Goal: Task Accomplishment & Management: Complete application form

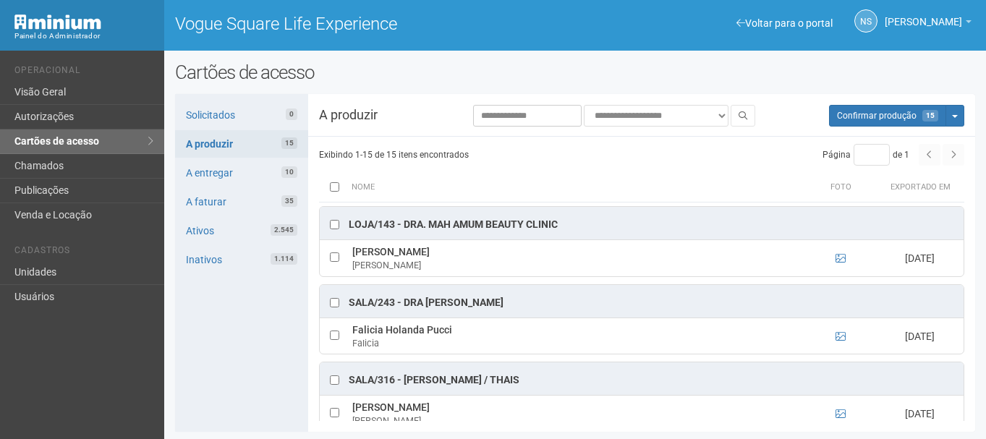
click at [55, 276] on link "Unidades" at bounding box center [82, 273] width 164 height 25
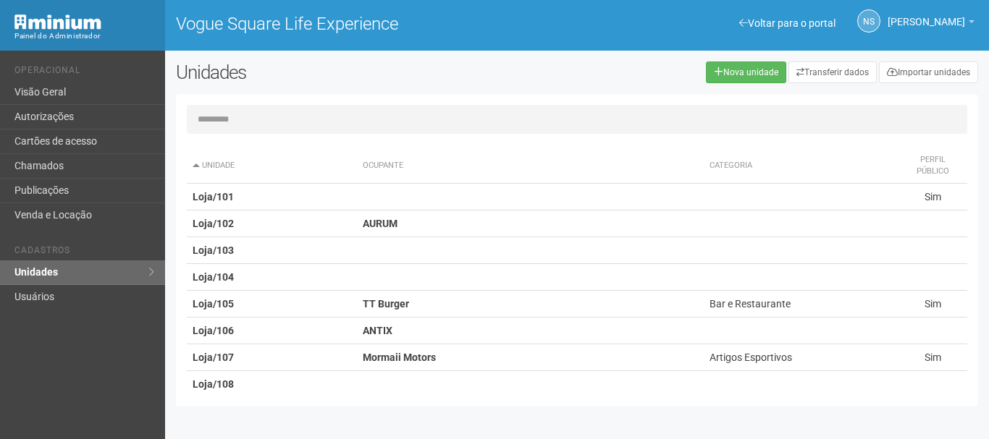
click at [312, 121] on input "text" at bounding box center [577, 119] width 780 height 29
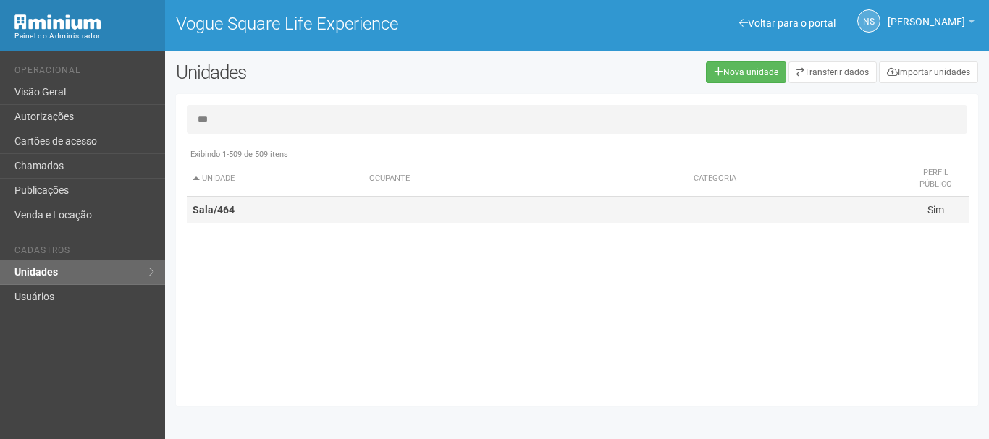
click at [330, 217] on td "Sala/464" at bounding box center [275, 210] width 177 height 27
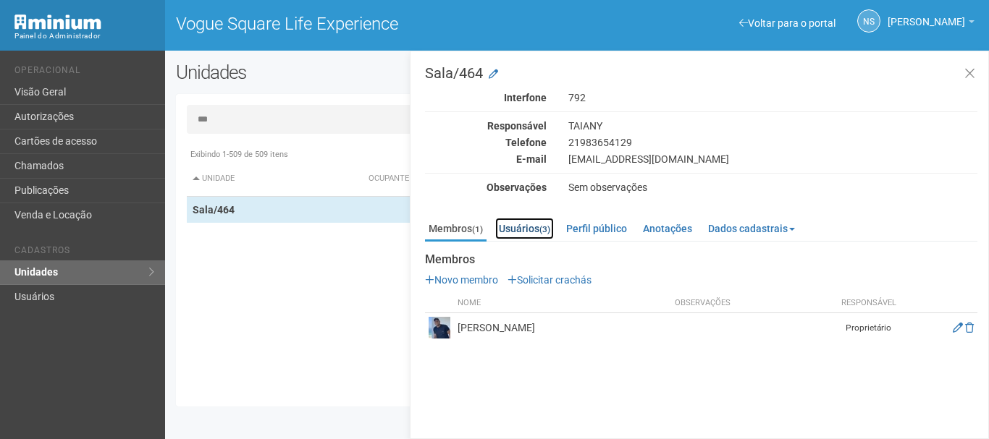
click at [536, 237] on link "Usuários (3)" at bounding box center [524, 229] width 59 height 22
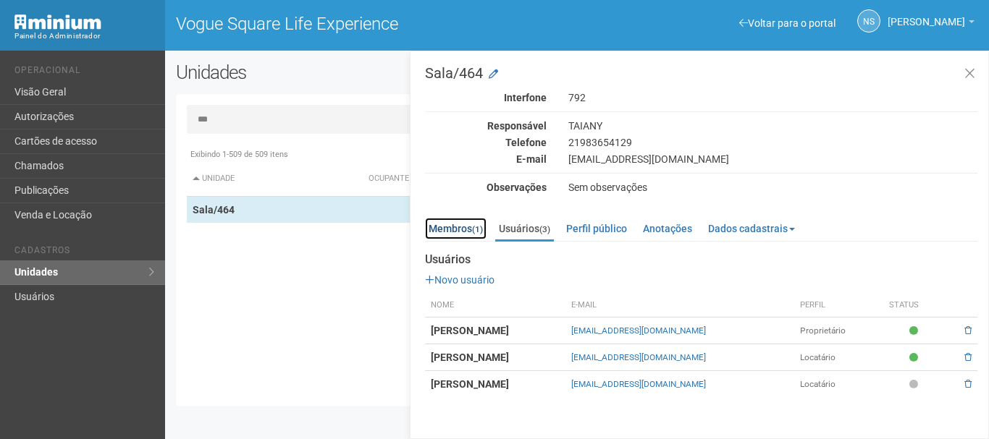
click at [458, 234] on link "Membros (1)" at bounding box center [456, 229] width 62 height 22
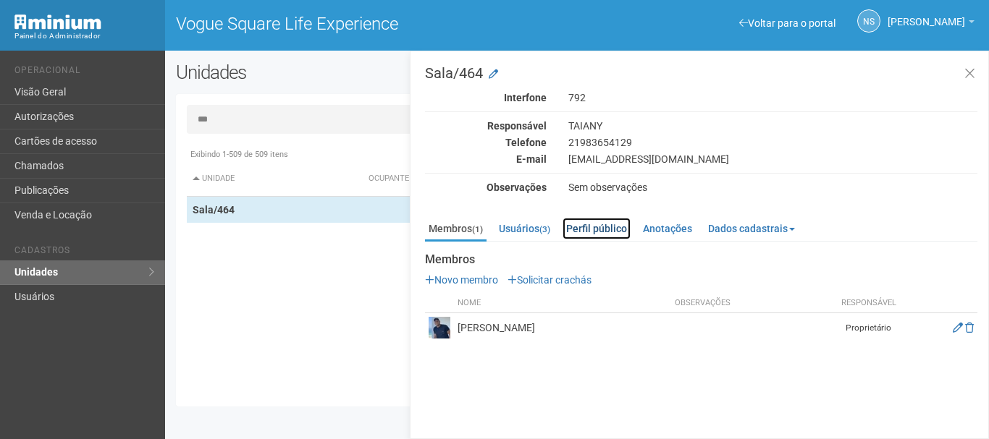
click at [570, 236] on link "Perfil público" at bounding box center [596, 229] width 68 height 22
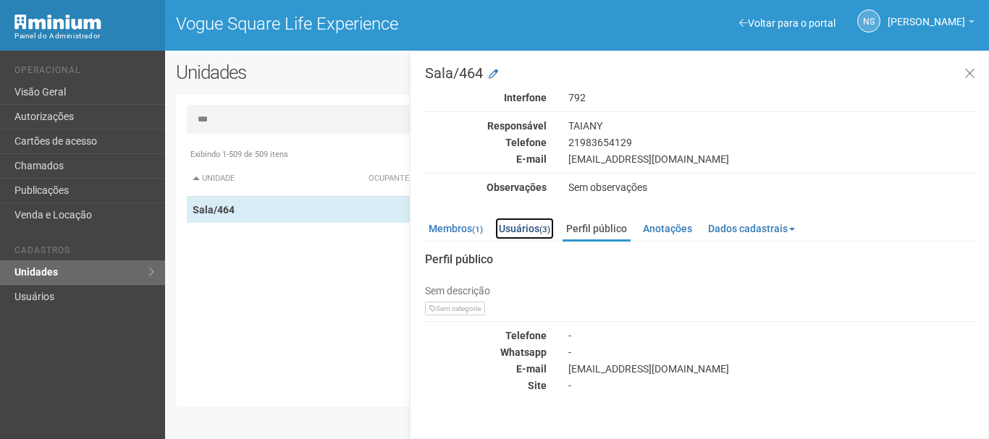
drag, startPoint x: 541, startPoint y: 233, endPoint x: 503, endPoint y: 229, distance: 38.6
click at [541, 233] on link "Usuários (3)" at bounding box center [524, 229] width 59 height 22
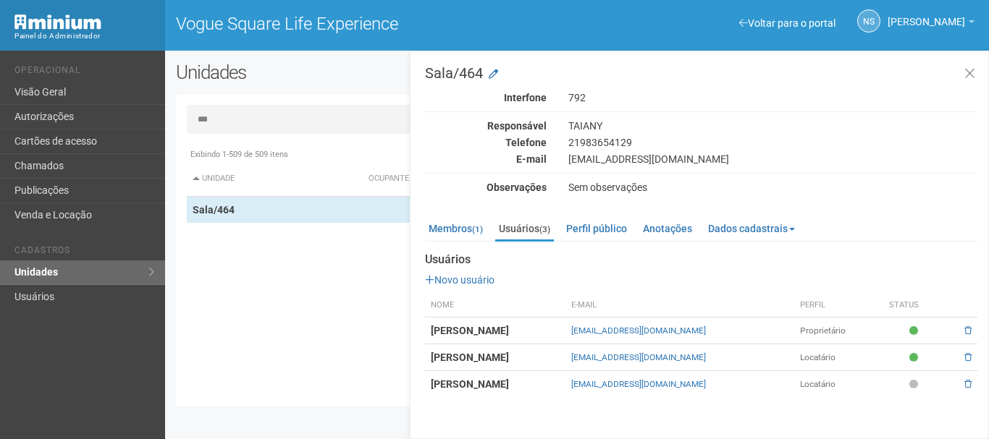
click at [266, 117] on input "***" at bounding box center [577, 119] width 780 height 29
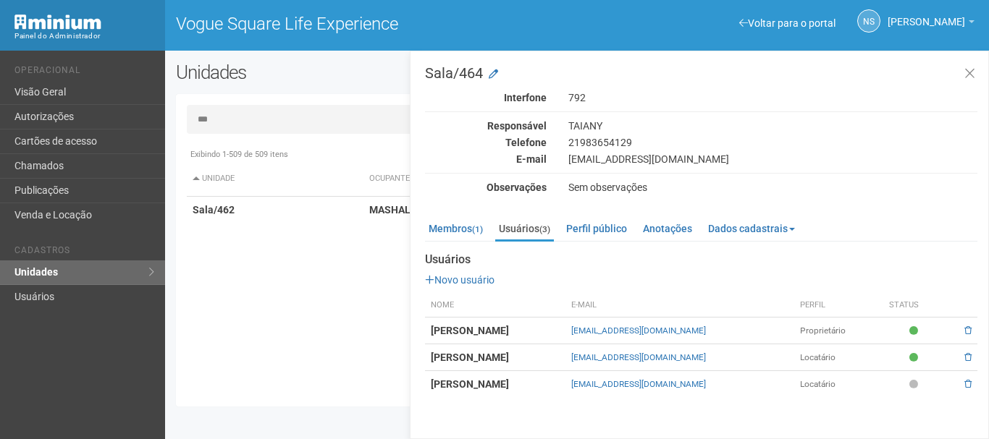
click at [270, 188] on th "Unidade" at bounding box center [275, 178] width 177 height 35
click at [242, 184] on th "Unidade" at bounding box center [275, 178] width 177 height 35
click at [262, 211] on td "Sala/462" at bounding box center [275, 210] width 177 height 27
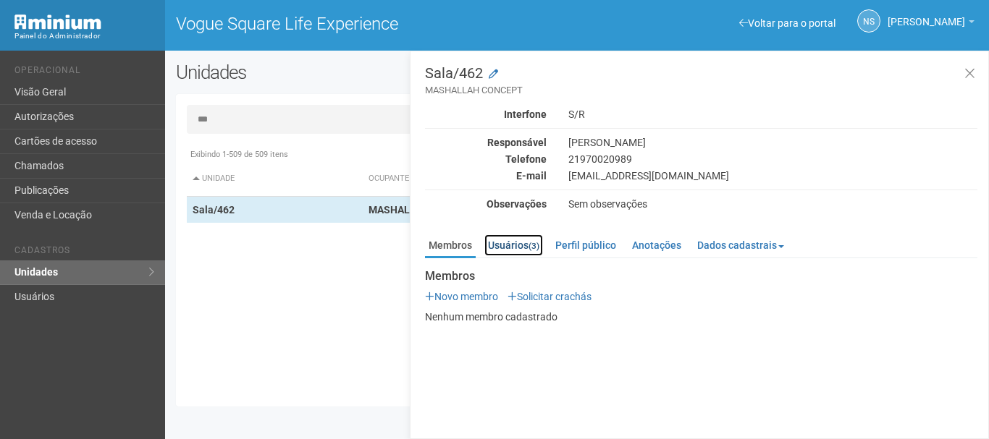
click at [515, 242] on link "Usuários (3)" at bounding box center [513, 245] width 59 height 22
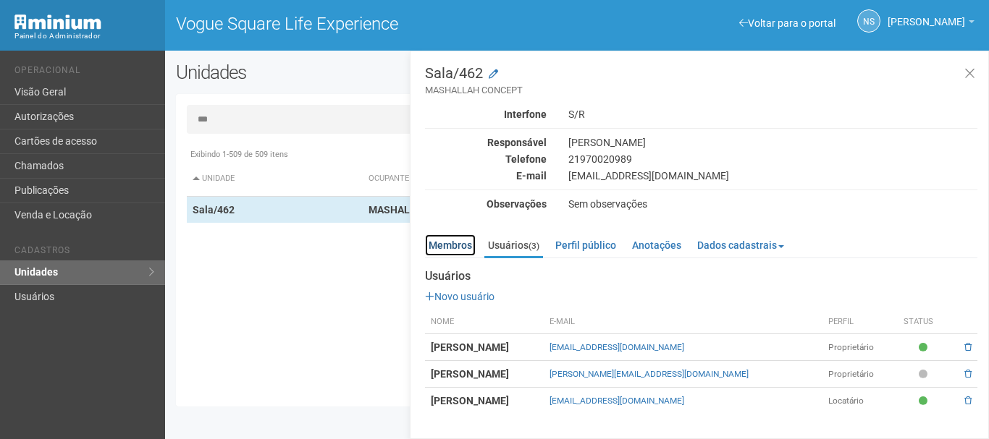
click at [441, 242] on link "Membros" at bounding box center [450, 245] width 51 height 22
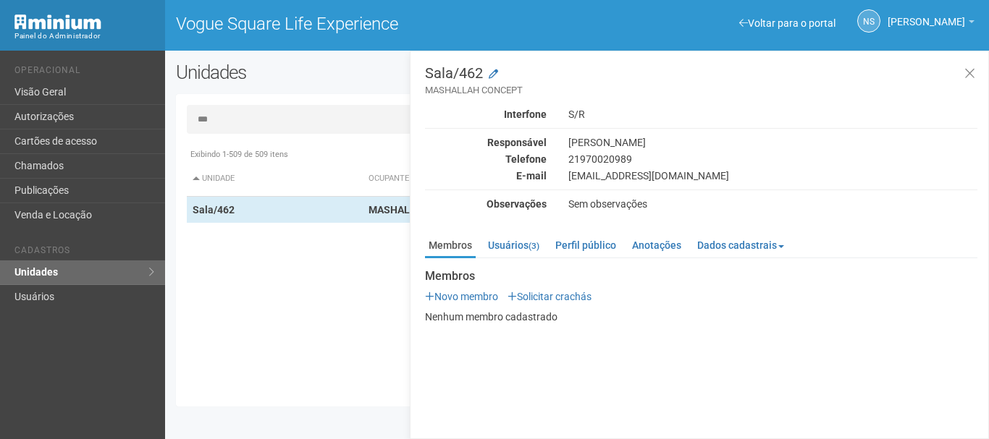
click at [229, 123] on input "***" at bounding box center [577, 119] width 780 height 29
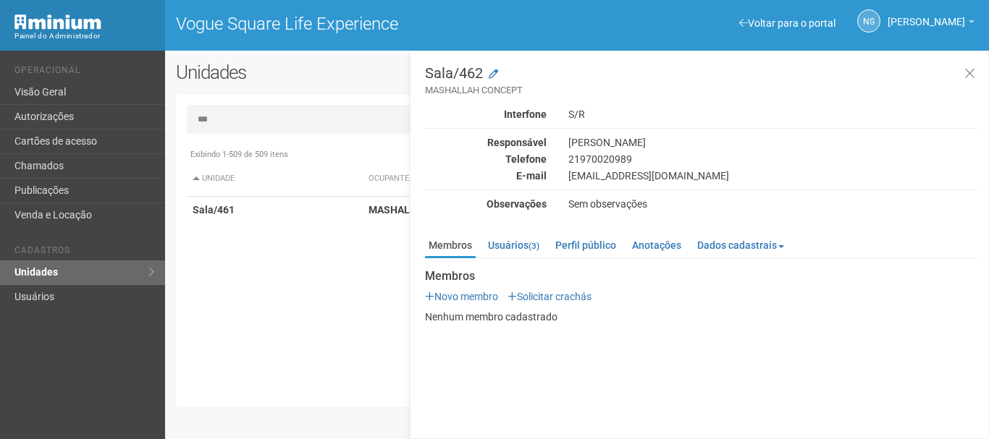
click at [411, 200] on div "Sala/462 MASHALLAH CONCEPT Interfone S/R Responsável Luciana Gama Telefone 2197…" at bounding box center [699, 245] width 579 height 389
click at [403, 210] on strong "MASHALLAH CONCEPT" at bounding box center [423, 210] width 109 height 12
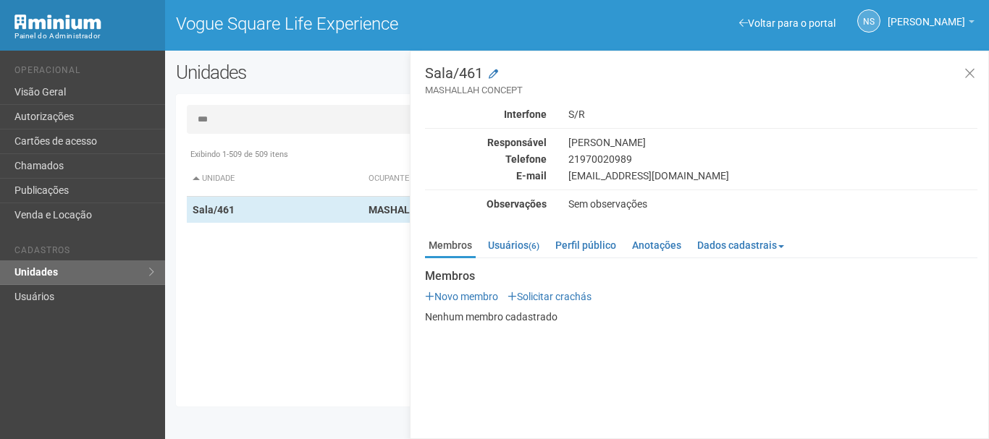
click at [530, 260] on div "Documentos Novo documento Enviando... Nenhum documento Perfil público MASHALLAH…" at bounding box center [701, 291] width 552 height 64
click at [519, 248] on link "Usuários (6)" at bounding box center [513, 245] width 59 height 22
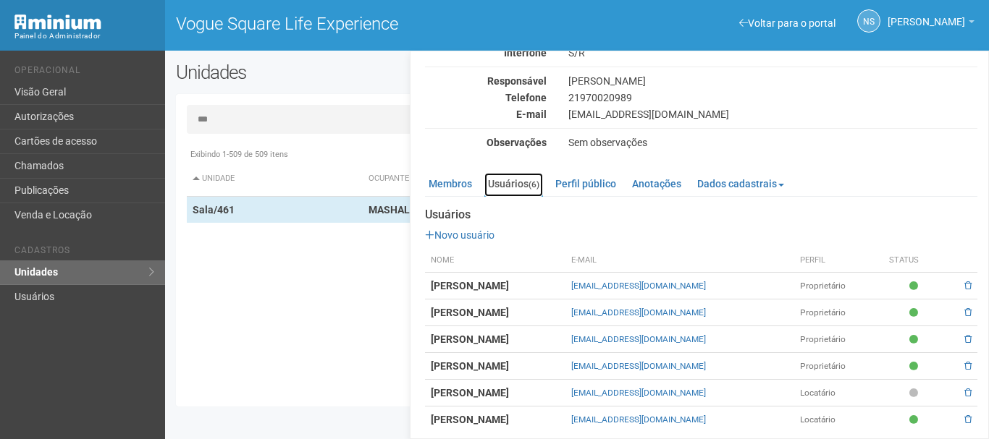
scroll to position [70, 0]
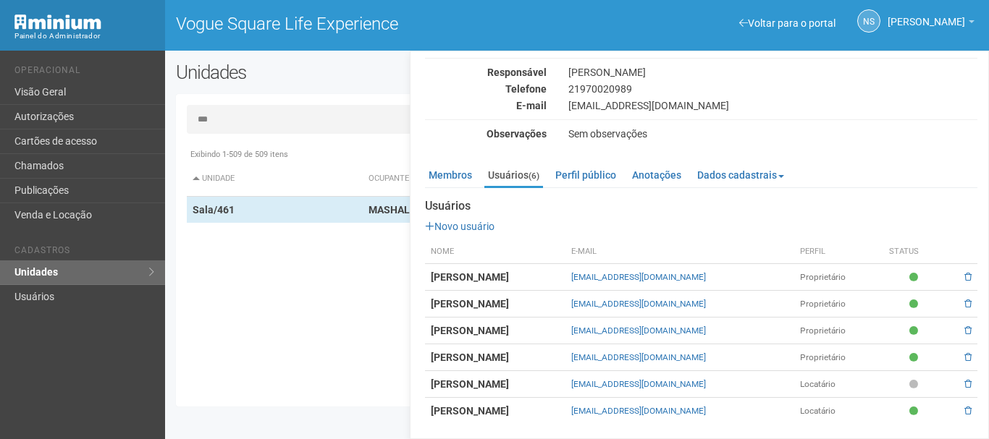
click at [497, 410] on strong "[PERSON_NAME] [PERSON_NAME] [PERSON_NAME]" at bounding box center [470, 411] width 78 height 12
click at [509, 363] on strong "[PERSON_NAME] [PERSON_NAME]" at bounding box center [470, 358] width 78 height 12
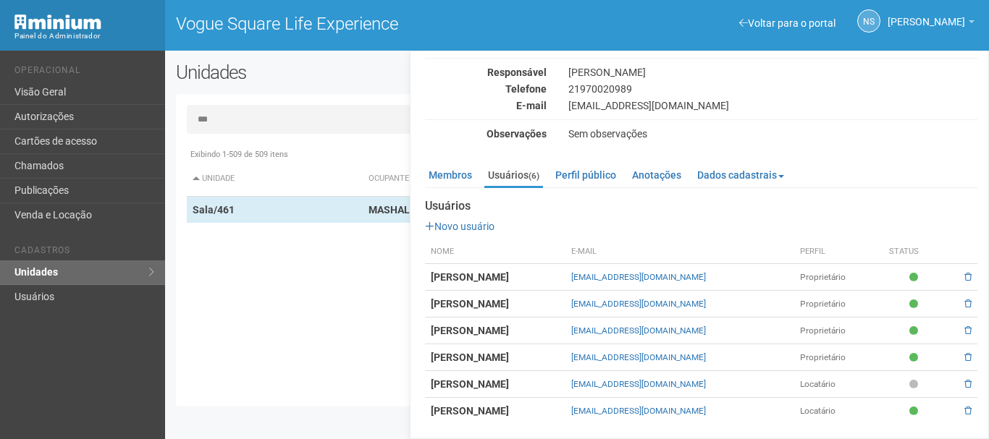
click at [530, 391] on td "[PERSON_NAME] [PERSON_NAME] [PERSON_NAME]" at bounding box center [495, 384] width 140 height 27
click at [565, 420] on td "[PERSON_NAME] [PERSON_NAME] [PERSON_NAME]" at bounding box center [495, 411] width 140 height 27
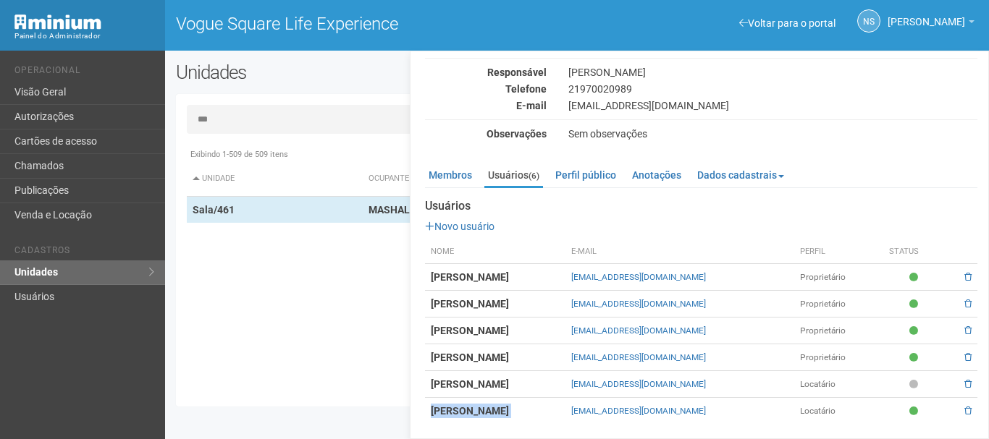
click at [565, 420] on td "[PERSON_NAME] [PERSON_NAME] [PERSON_NAME]" at bounding box center [495, 411] width 140 height 27
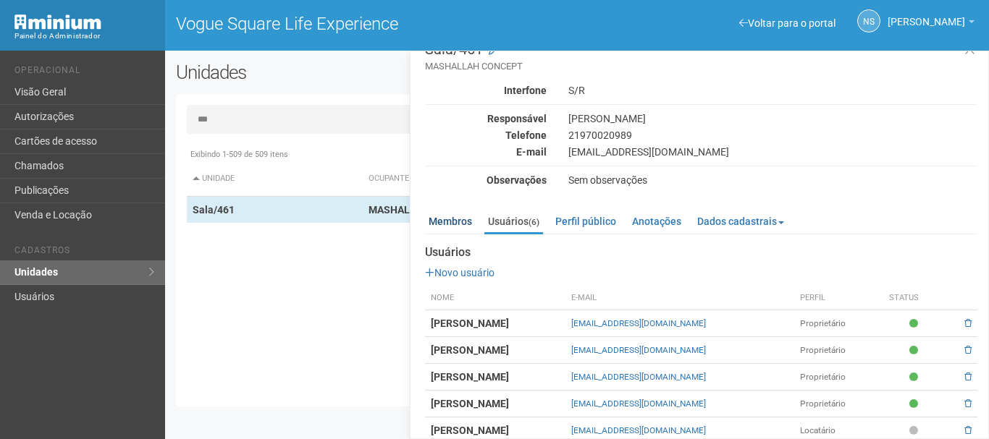
scroll to position [0, 0]
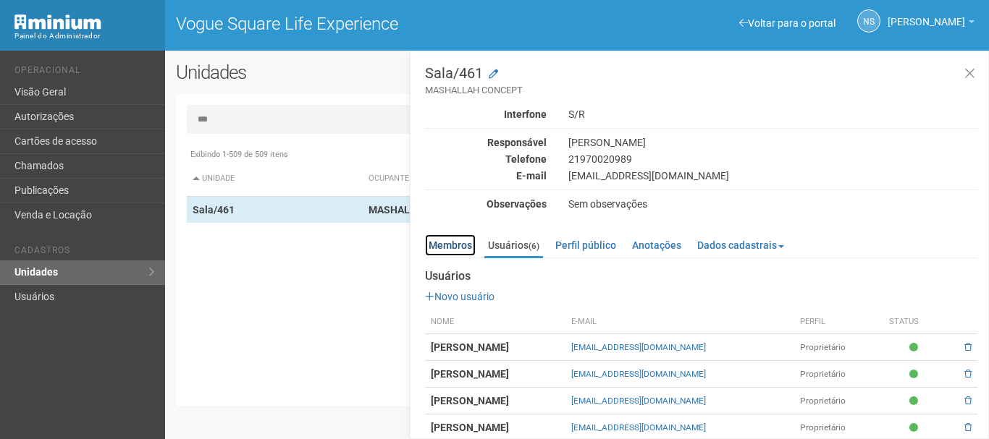
click at [456, 242] on link "Membros" at bounding box center [450, 245] width 51 height 22
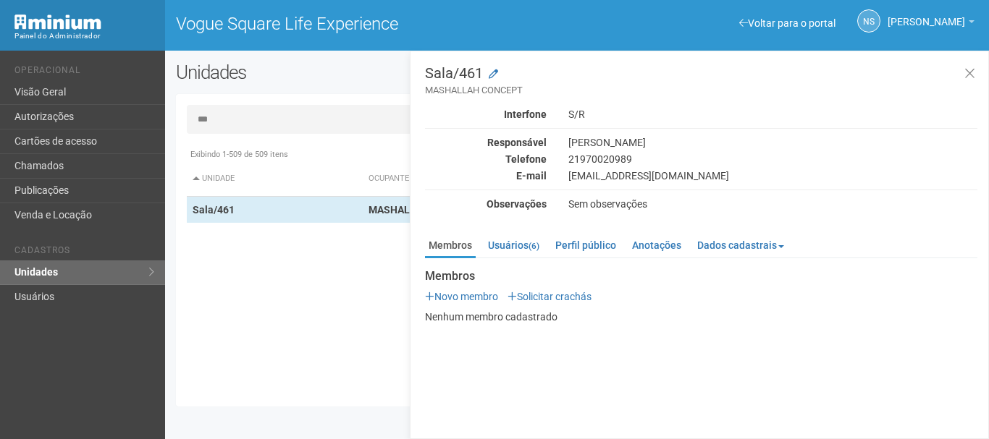
click at [238, 117] on input "***" at bounding box center [577, 119] width 780 height 29
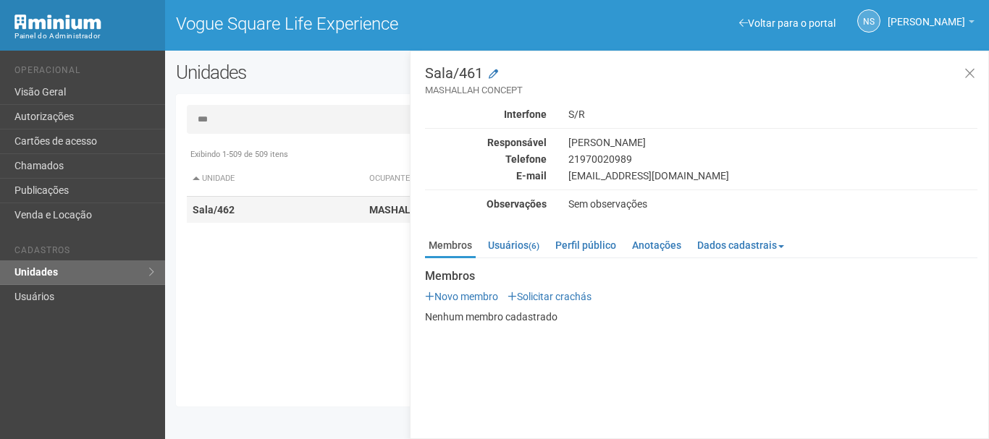
type input "***"
click at [281, 212] on td "Sala/462" at bounding box center [275, 210] width 177 height 27
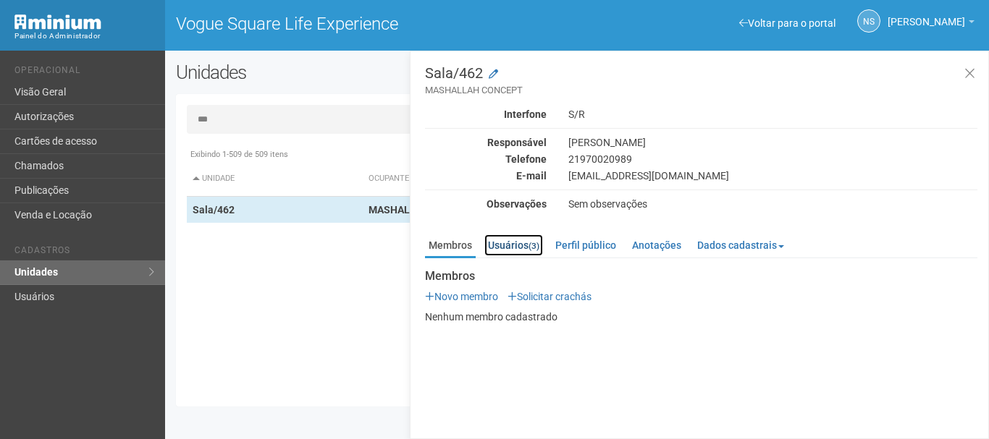
click at [524, 256] on link "Usuários (3)" at bounding box center [513, 245] width 59 height 22
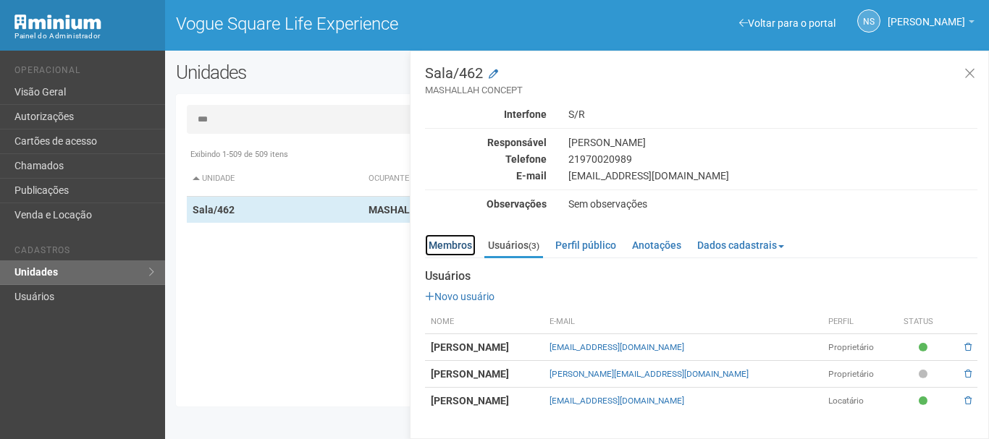
click at [444, 242] on link "Membros" at bounding box center [450, 245] width 51 height 22
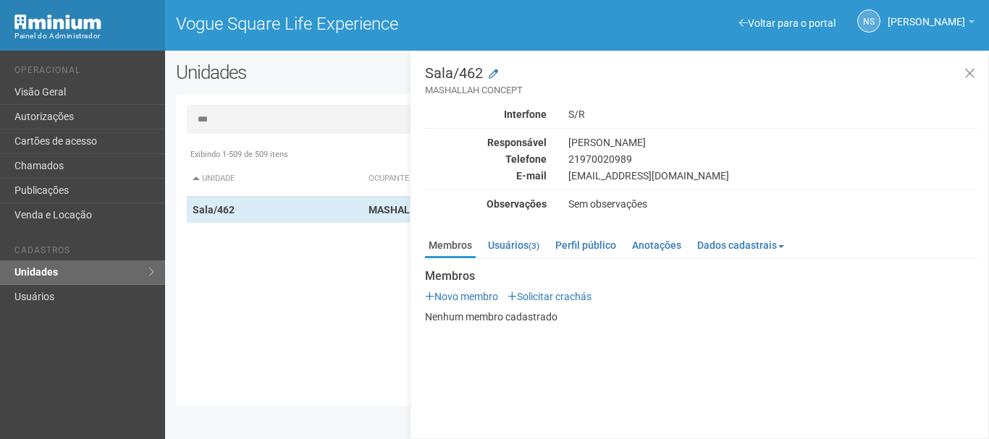
click at [266, 113] on input "***" at bounding box center [577, 119] width 780 height 29
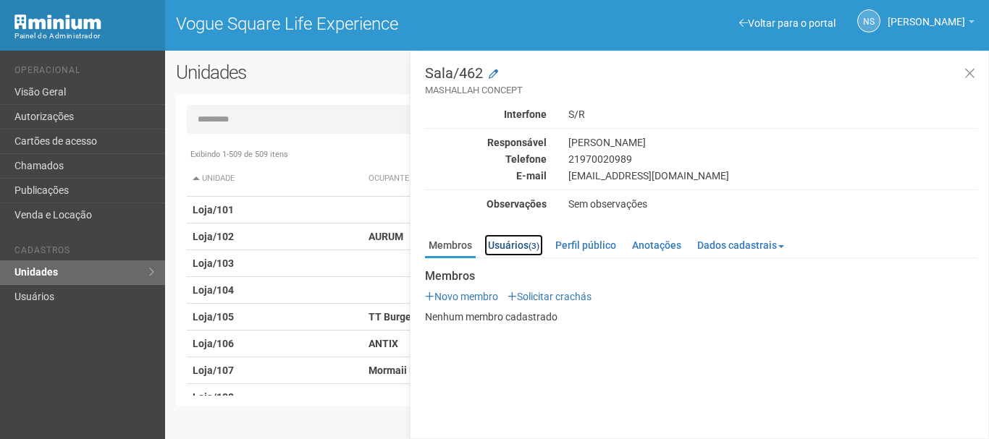
click at [525, 250] on link "Usuários (3)" at bounding box center [513, 245] width 59 height 22
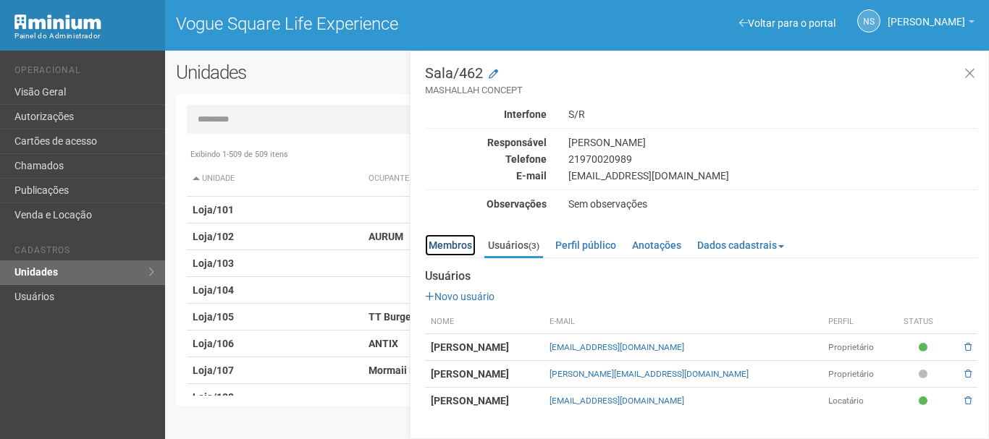
click at [442, 251] on link "Membros" at bounding box center [450, 245] width 51 height 22
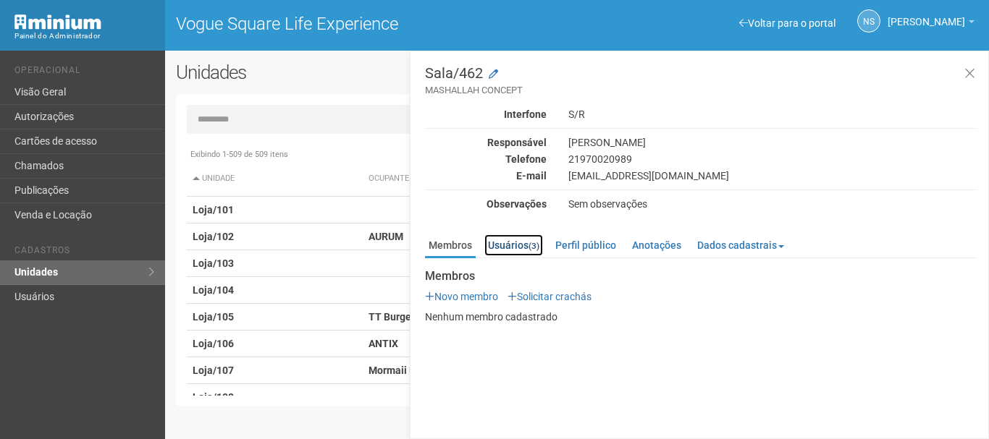
click at [494, 242] on link "Usuários (3)" at bounding box center [513, 245] width 59 height 22
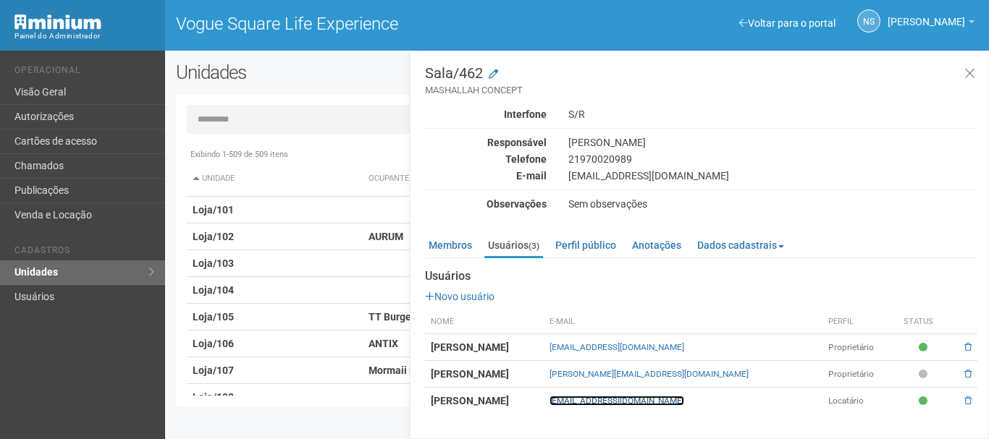
click at [684, 401] on link "[EMAIL_ADDRESS][DOMAIN_NAME]" at bounding box center [616, 401] width 135 height 10
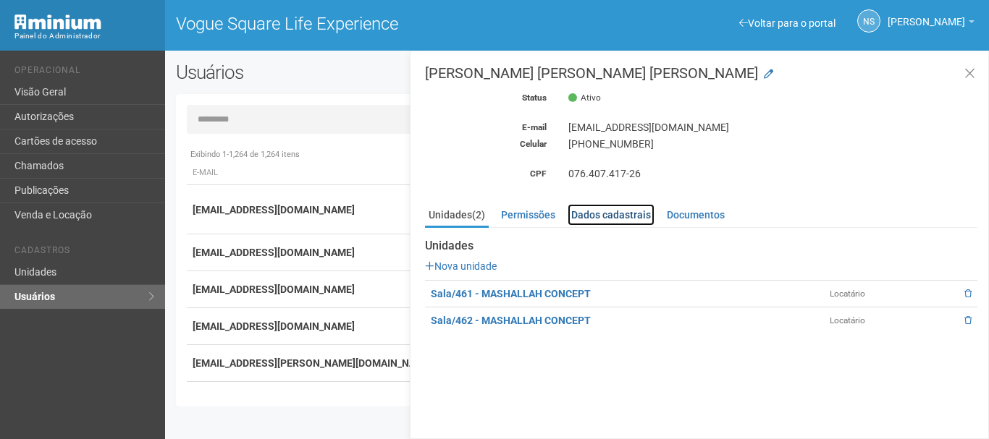
click at [613, 218] on link "Dados cadastrais" at bounding box center [610, 215] width 87 height 22
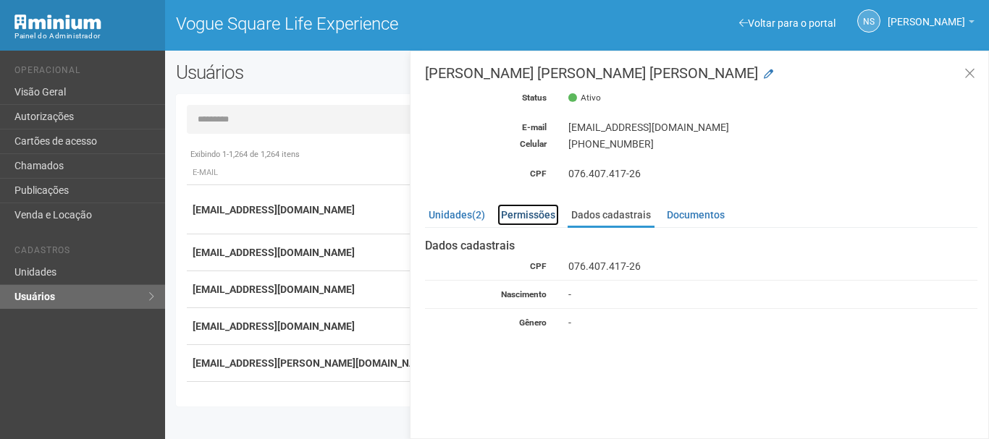
click at [525, 223] on link "Permissões" at bounding box center [528, 215] width 62 height 22
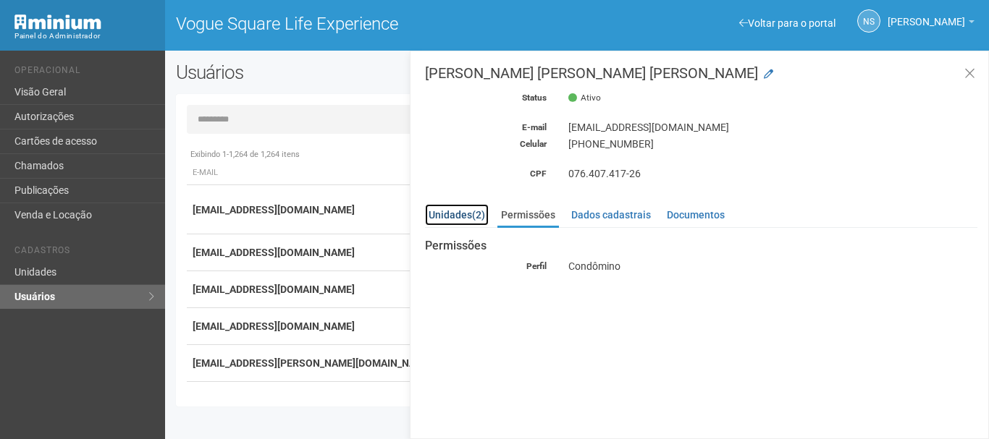
click at [465, 225] on link "Unidades (2)" at bounding box center [457, 215] width 64 height 22
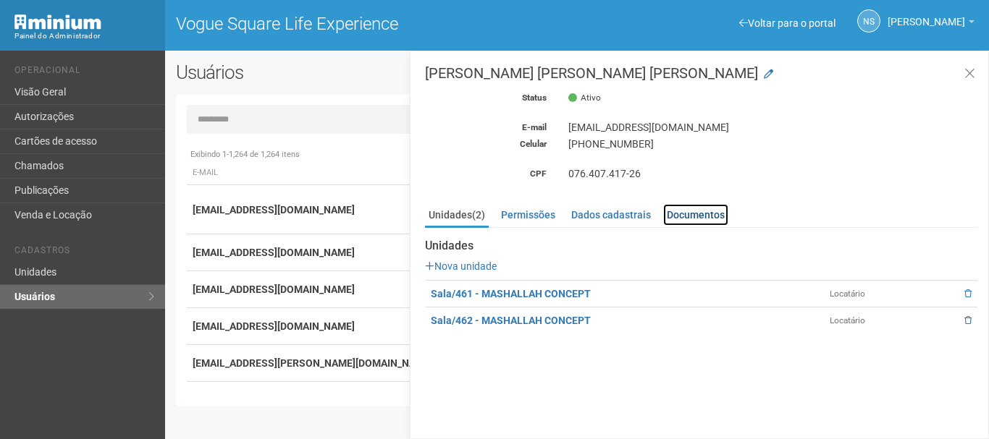
click at [702, 211] on link "Documentos" at bounding box center [695, 215] width 65 height 22
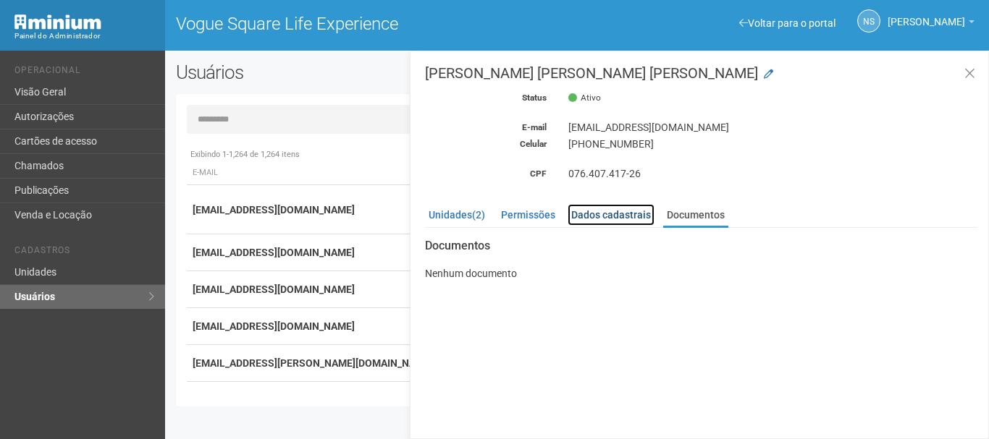
click at [615, 209] on link "Dados cadastrais" at bounding box center [610, 215] width 87 height 22
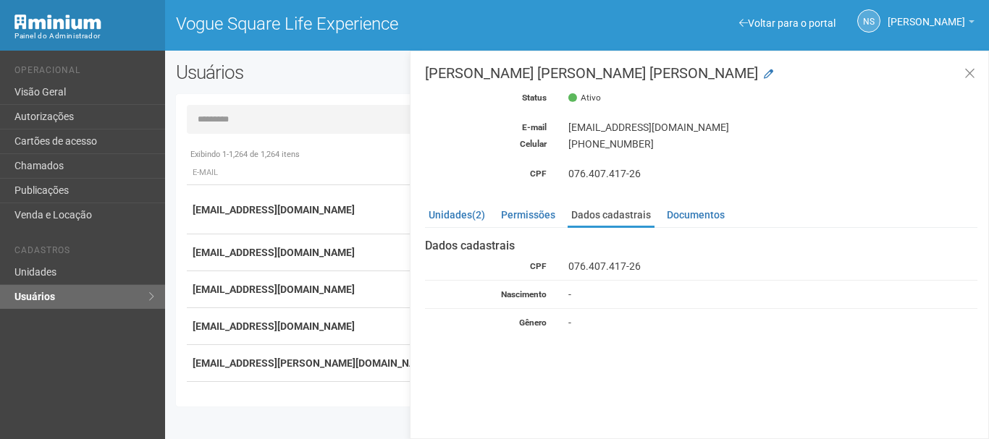
click at [524, 201] on div "Unidades (2) Permissões Dados cadastrais Documentos Unidades Nova unidade Sala/…" at bounding box center [701, 263] width 552 height 132
click at [518, 214] on link "Permissões" at bounding box center [528, 215] width 62 height 22
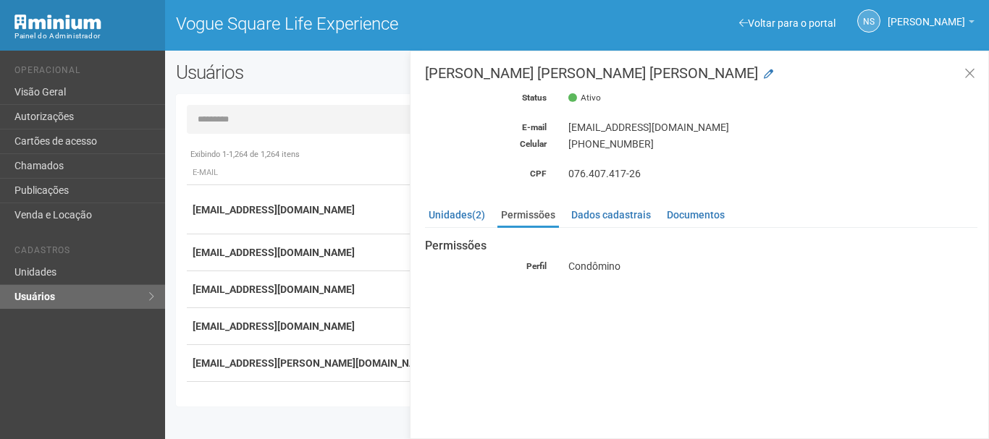
click at [432, 226] on ul "Unidades (2) Permissões Dados cadastrais Documentos" at bounding box center [701, 216] width 552 height 24
click at [448, 221] on link "Unidades (2)" at bounding box center [457, 215] width 64 height 22
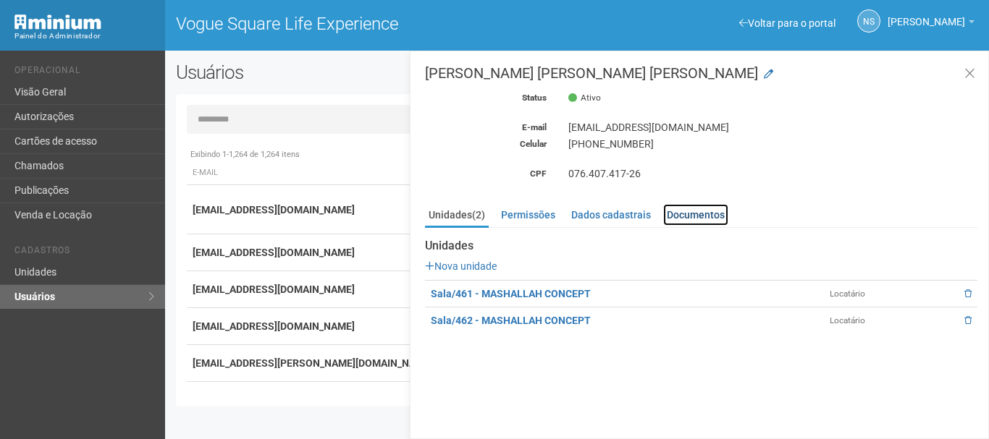
click at [668, 211] on link "Documentos" at bounding box center [695, 215] width 65 height 22
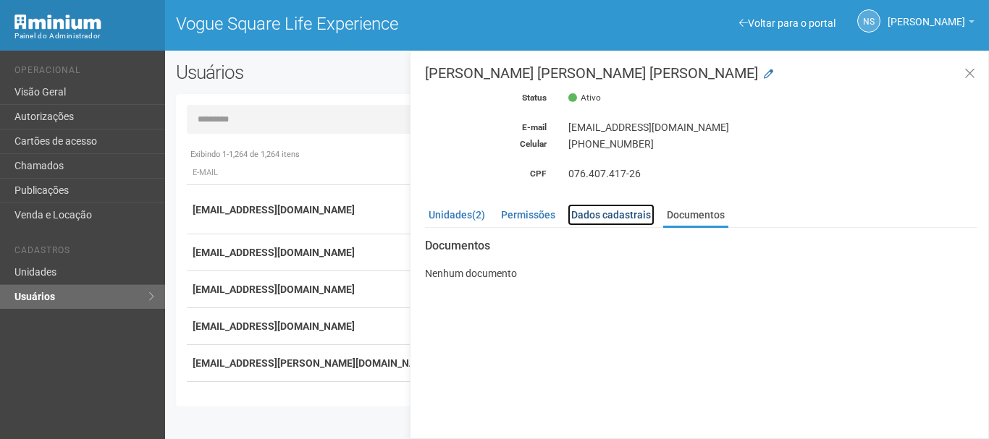
click at [601, 211] on link "Dados cadastrais" at bounding box center [610, 215] width 87 height 22
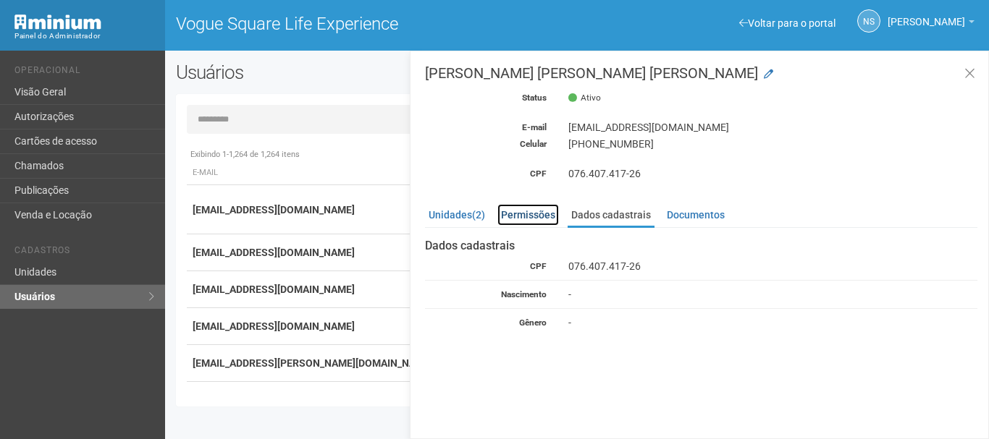
click at [538, 213] on link "Permissões" at bounding box center [528, 215] width 62 height 22
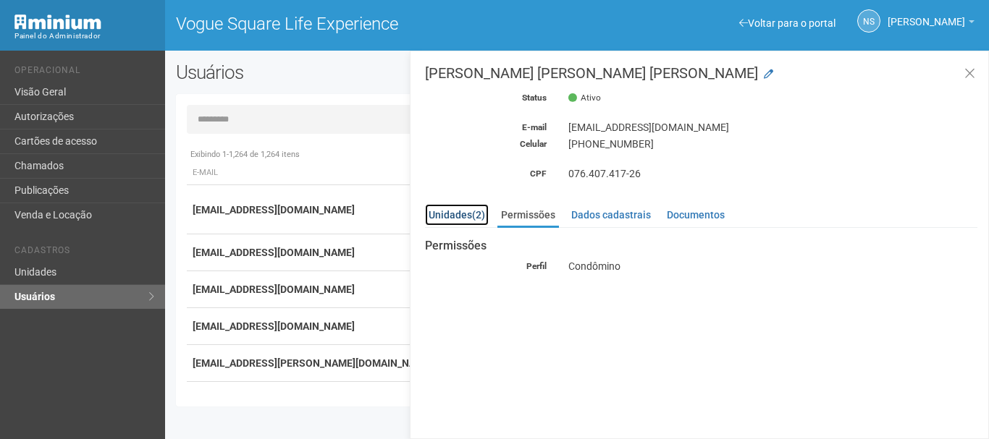
click at [484, 221] on link "Unidades (2)" at bounding box center [457, 215] width 64 height 22
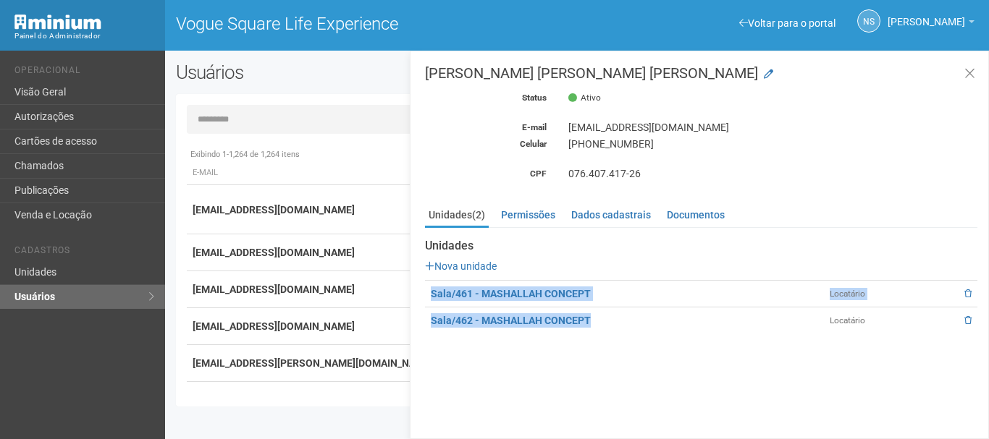
drag, startPoint x: 423, startPoint y: 279, endPoint x: 652, endPoint y: 316, distance: 232.2
click at [652, 316] on div "[PERSON_NAME] [PERSON_NAME] [PERSON_NAME] Status Ativo E-mail [EMAIL_ADDRESS][D…" at bounding box center [699, 245] width 579 height 389
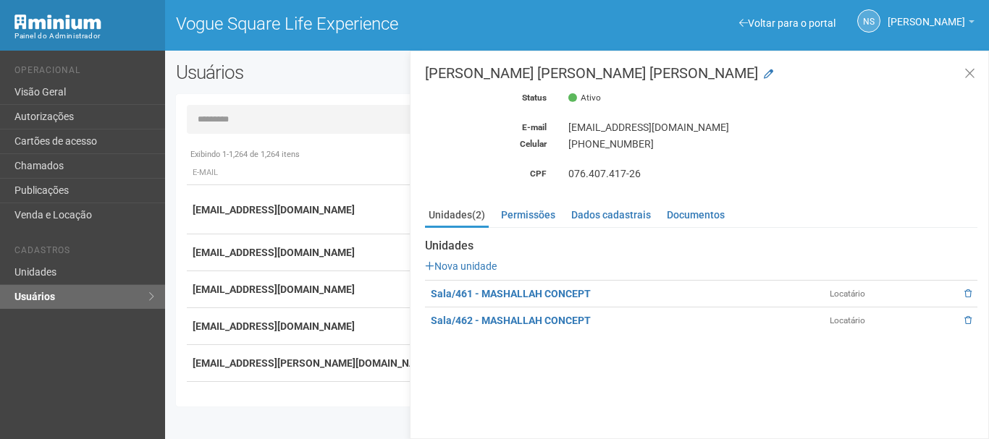
click at [789, 345] on div "[PERSON_NAME] [PERSON_NAME] [PERSON_NAME] Status Ativo E-mail [EMAIL_ADDRESS][D…" at bounding box center [699, 245] width 579 height 389
click at [625, 130] on div "[EMAIL_ADDRESS][DOMAIN_NAME]" at bounding box center [772, 127] width 431 height 13
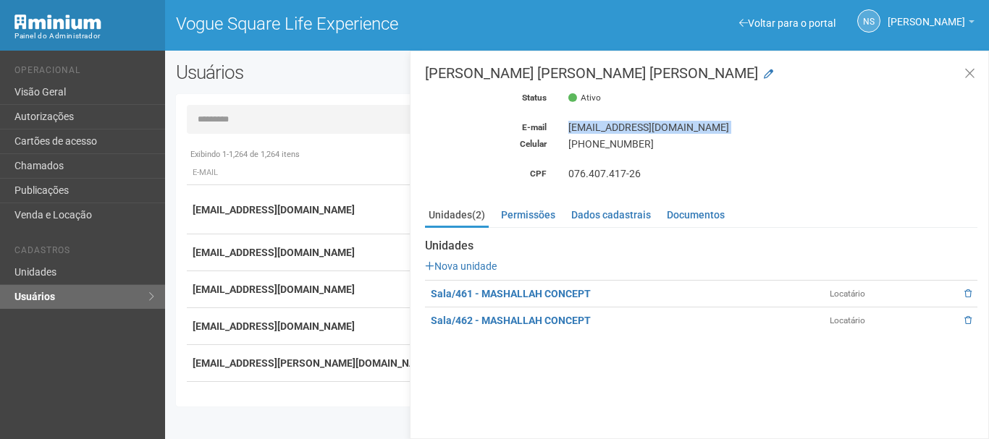
click at [597, 124] on div "[EMAIL_ADDRESS][DOMAIN_NAME]" at bounding box center [772, 127] width 431 height 13
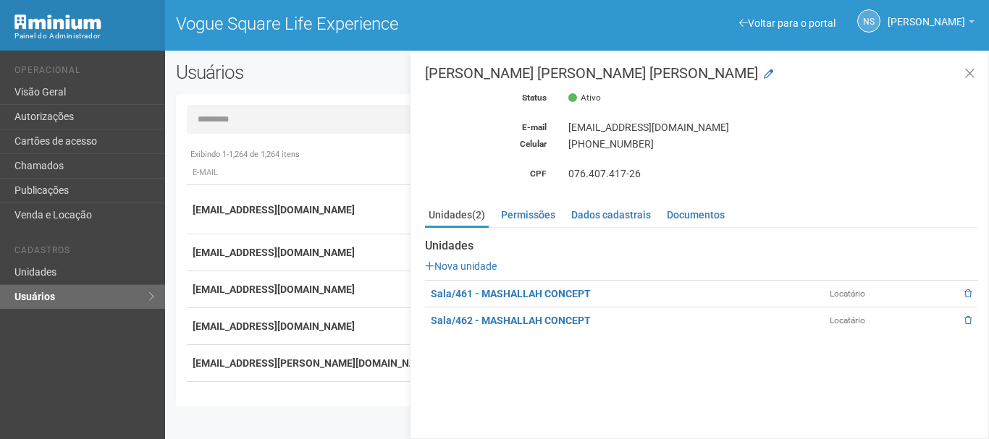
click at [641, 117] on div "[PERSON_NAME] [PERSON_NAME] [PERSON_NAME] Status Ativo E-mail [EMAIL_ADDRESS][D…" at bounding box center [701, 123] width 552 height 114
click at [669, 124] on div "[EMAIL_ADDRESS][DOMAIN_NAME]" at bounding box center [772, 127] width 431 height 13
click at [752, 132] on div "[EMAIL_ADDRESS][DOMAIN_NAME]" at bounding box center [772, 127] width 431 height 13
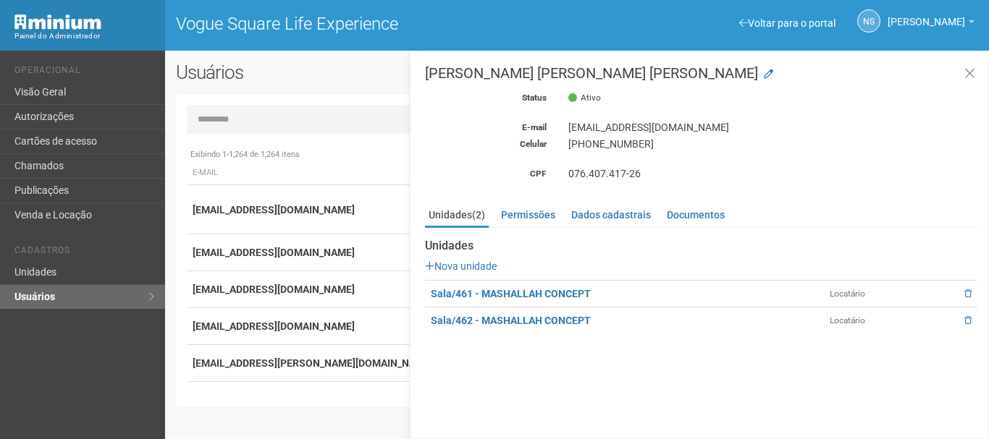
click at [752, 132] on div "[EMAIL_ADDRESS][DOMAIN_NAME]" at bounding box center [772, 127] width 431 height 13
click at [748, 130] on div "[EMAIL_ADDRESS][DOMAIN_NAME]" at bounding box center [772, 127] width 431 height 13
click at [743, 130] on div "[EMAIL_ADDRESS][DOMAIN_NAME]" at bounding box center [772, 127] width 431 height 13
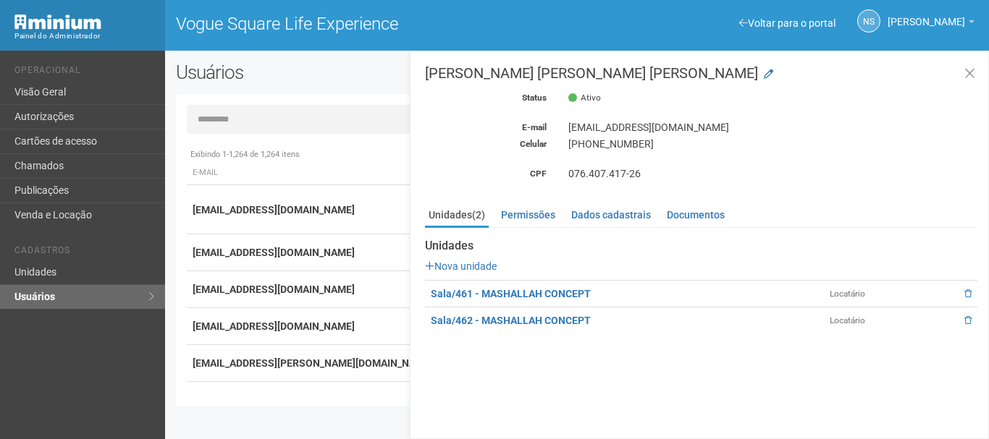
click at [740, 130] on div "[EMAIL_ADDRESS][DOMAIN_NAME]" at bounding box center [772, 127] width 431 height 13
click at [726, 127] on div "[EMAIL_ADDRESS][DOMAIN_NAME]" at bounding box center [772, 127] width 431 height 13
click at [722, 126] on div "[EMAIL_ADDRESS][DOMAIN_NAME]" at bounding box center [772, 127] width 431 height 13
drag, startPoint x: 722, startPoint y: 126, endPoint x: 635, endPoint y: 124, distance: 86.1
click at [635, 124] on div "[EMAIL_ADDRESS][DOMAIN_NAME]" at bounding box center [772, 127] width 431 height 13
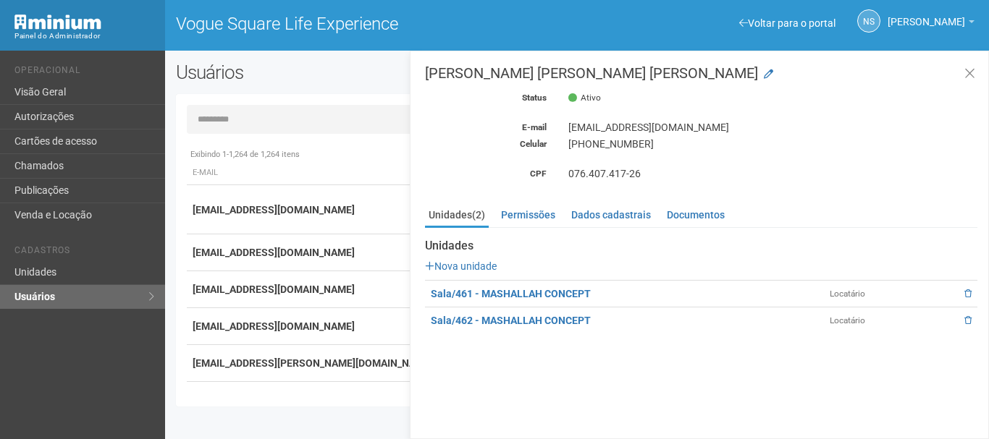
click at [648, 136] on div "[PERSON_NAME] [PERSON_NAME] [PERSON_NAME] Status Ativo E-mail [EMAIL_ADDRESS][D…" at bounding box center [701, 123] width 552 height 114
drag, startPoint x: 495, startPoint y: 283, endPoint x: 495, endPoint y: 300, distance: 17.4
click at [495, 300] on td "Sala/461 - MASHALLAH CONCEPT" at bounding box center [624, 294] width 399 height 27
click at [944, 16] on span "[PERSON_NAME]" at bounding box center [925, 14] width 77 height 25
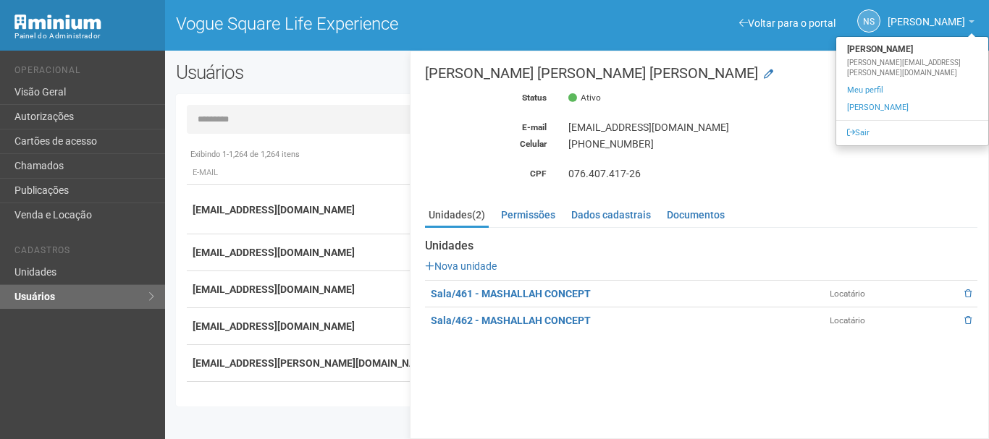
click at [822, 32] on div "NS [PERSON_NAME] [PERSON_NAME] [PERSON_NAME][EMAIL_ADDRESS][PERSON_NAME][DOMAIN…" at bounding box center [860, 22] width 242 height 40
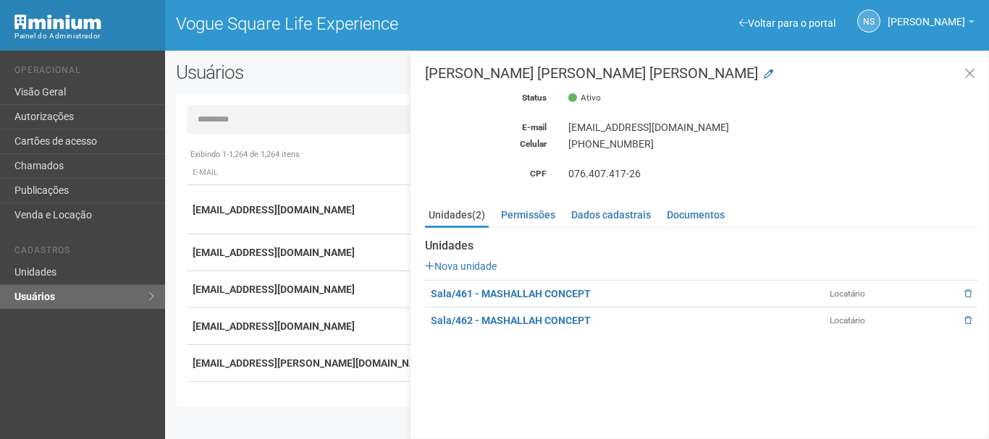
click at [777, 14] on div "NS [PERSON_NAME] [PERSON_NAME] [PERSON_NAME][EMAIL_ADDRESS][PERSON_NAME][DOMAIN…" at bounding box center [860, 22] width 242 height 40
click at [807, 20] on link "Voltar para o portal" at bounding box center [787, 23] width 96 height 12
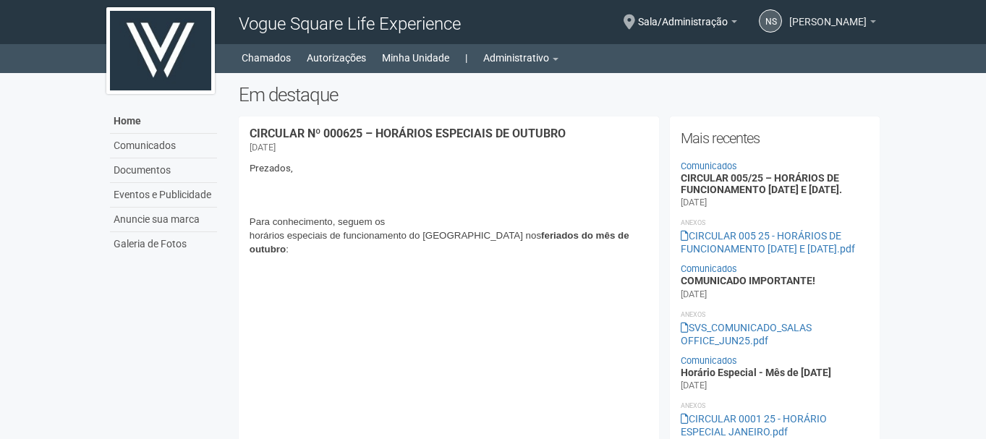
click at [832, 16] on span "[PERSON_NAME]" at bounding box center [828, 14] width 77 height 25
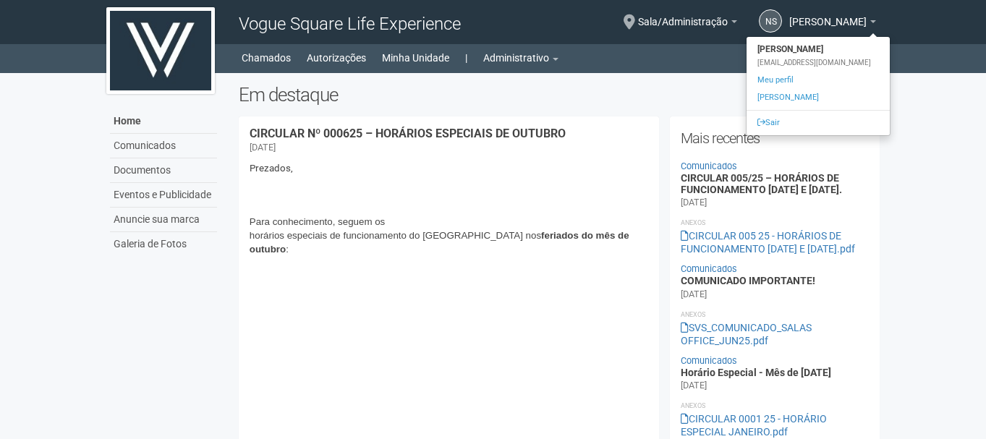
click at [794, 62] on div "[EMAIL_ADDRESS][DOMAIN_NAME]" at bounding box center [818, 63] width 143 height 10
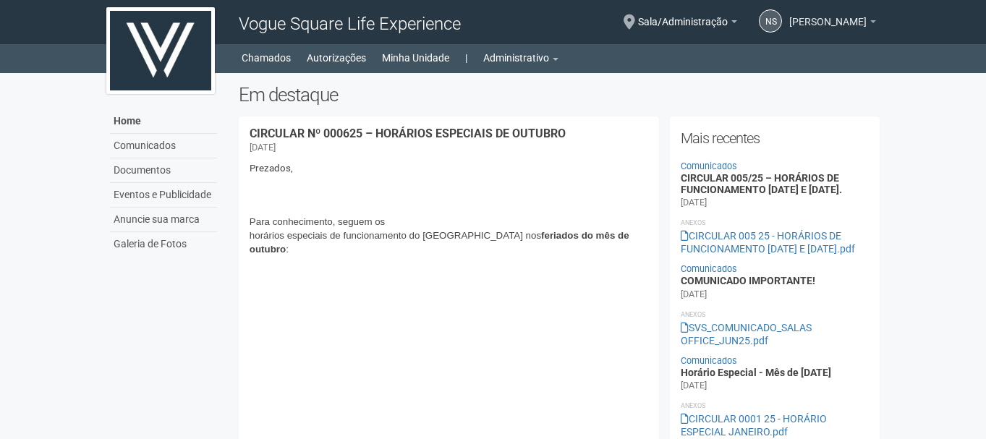
click at [831, 22] on span "[PERSON_NAME]" at bounding box center [828, 14] width 77 height 25
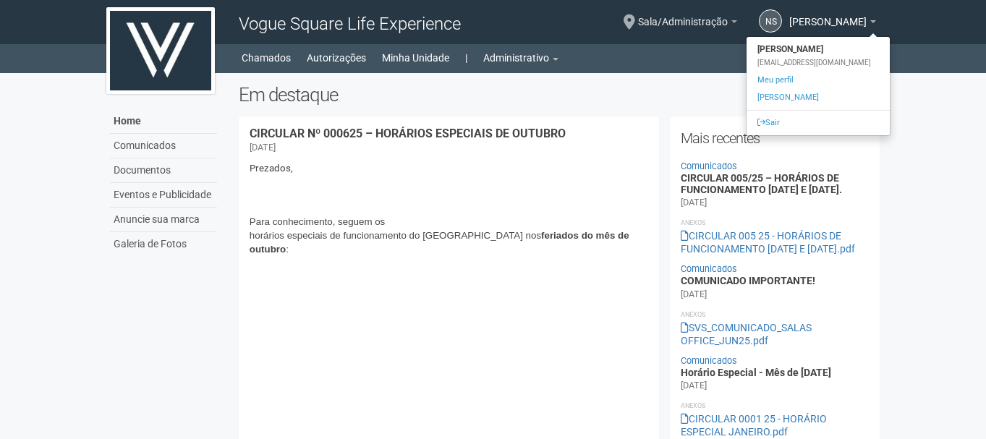
click at [714, 30] on div "Sala/Administração Você está na unidade Sala/Administração Ir para a unidade" at bounding box center [687, 23] width 99 height 42
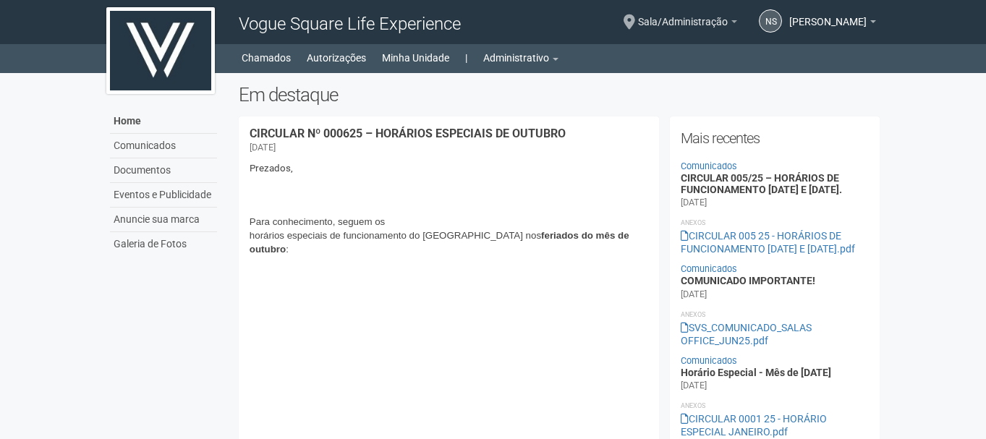
click at [711, 25] on span "Sala/Administração" at bounding box center [683, 14] width 90 height 25
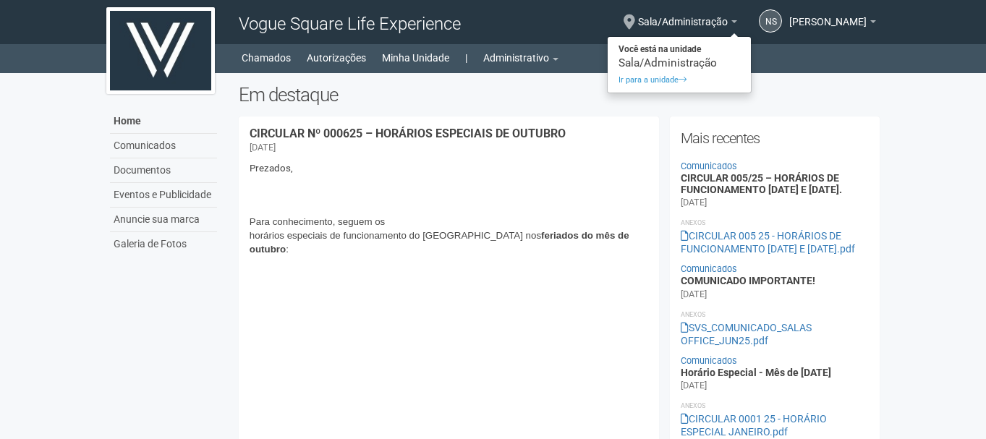
click at [402, 102] on h2 "Em destaque" at bounding box center [560, 95] width 642 height 22
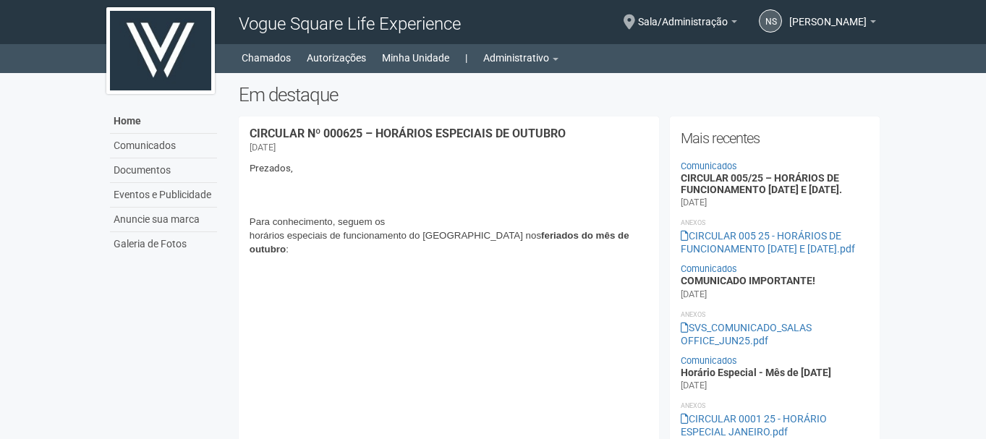
click at [813, 32] on div "NS Nicolle Silva Nicolle Silva nicolle.silva@voguesquare.com.br Meu perfil Alte…" at bounding box center [806, 23] width 139 height 42
click at [812, 22] on span "[PERSON_NAME]" at bounding box center [828, 14] width 77 height 25
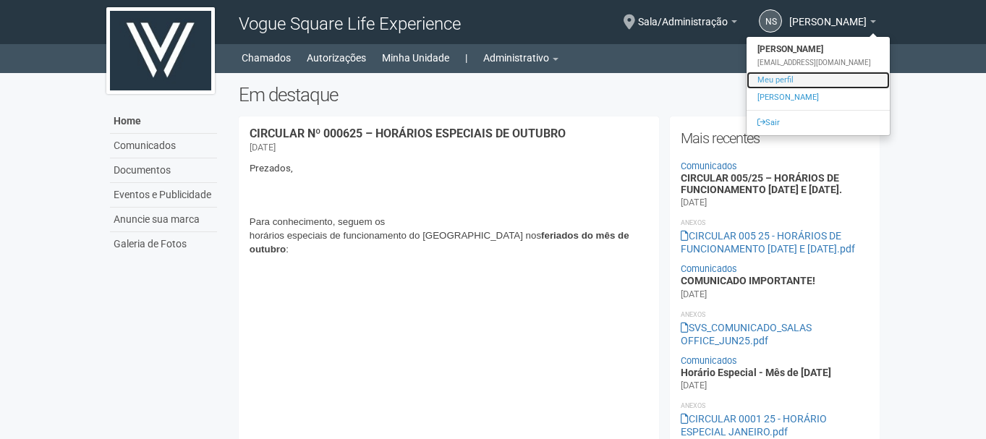
click at [792, 82] on link "Meu perfil" at bounding box center [818, 80] width 143 height 17
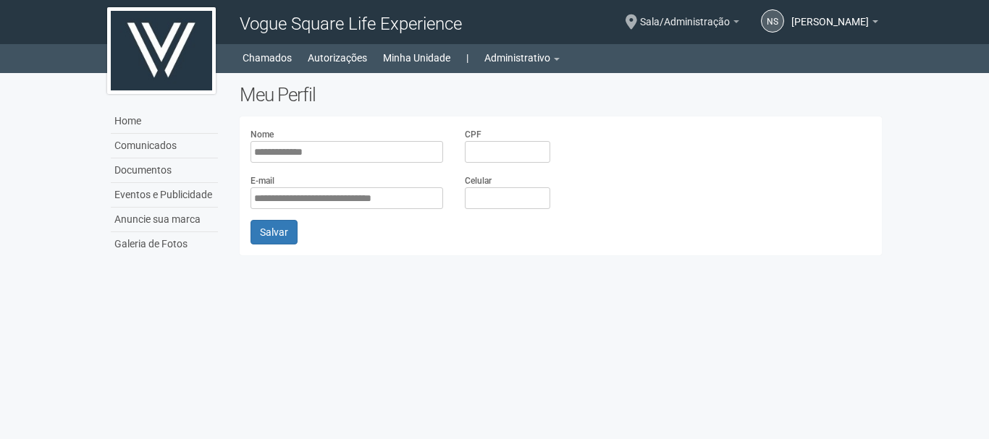
click at [677, 25] on span "Sala/Administração" at bounding box center [685, 14] width 90 height 25
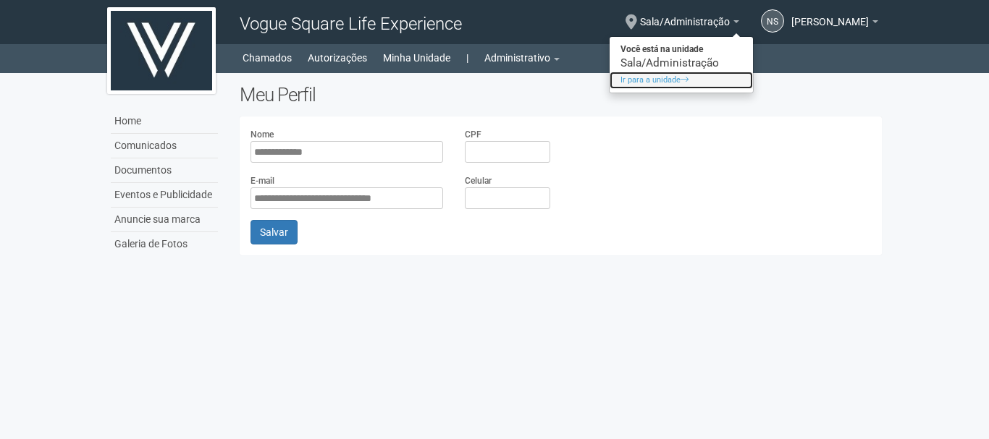
click at [677, 86] on link "Ir para a unidade" at bounding box center [680, 80] width 143 height 17
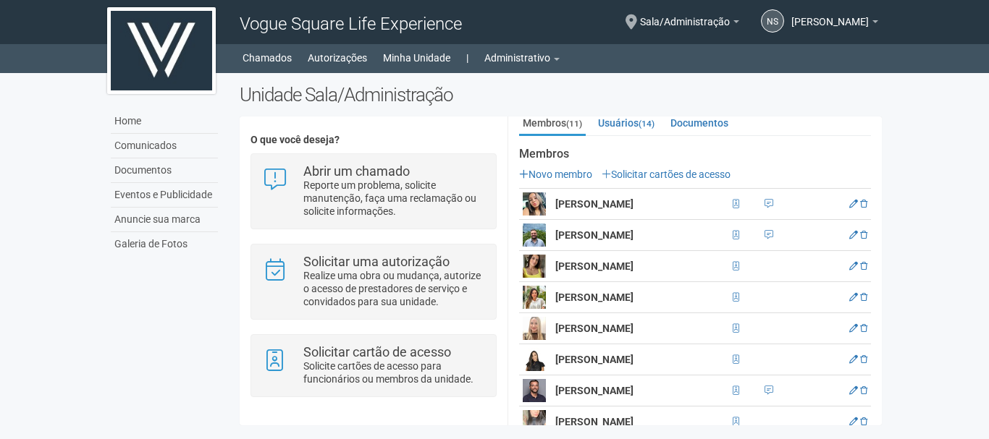
scroll to position [250, 0]
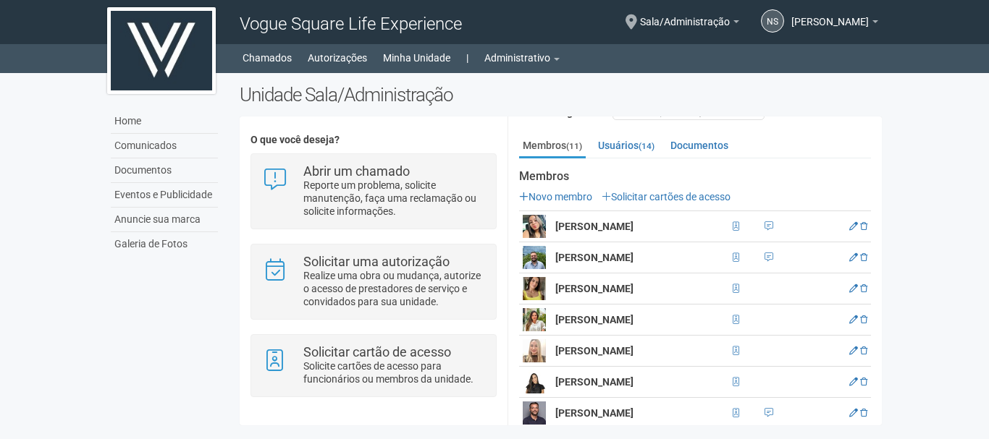
click at [570, 224] on strong "[PERSON_NAME]" at bounding box center [594, 227] width 78 height 12
click at [570, 224] on strong "ANNA LIVIA SOUTO" at bounding box center [594, 227] width 78 height 12
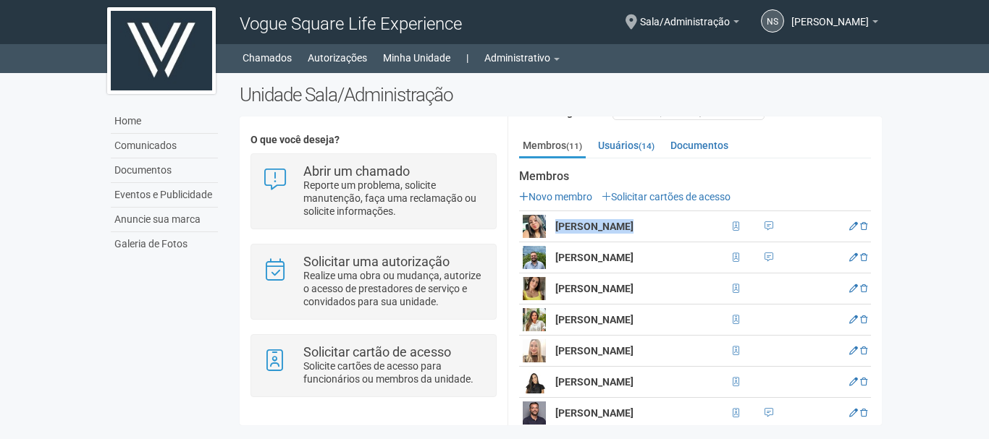
drag, startPoint x: 553, startPoint y: 222, endPoint x: 628, endPoint y: 219, distance: 75.4
click at [628, 219] on td "ANNA LIVIA SOUTO" at bounding box center [639, 226] width 177 height 31
click at [597, 190] on p "Novo membro Solicitar cartões de acesso" at bounding box center [695, 196] width 352 height 13
click at [585, 193] on link "Novo membro" at bounding box center [555, 197] width 73 height 12
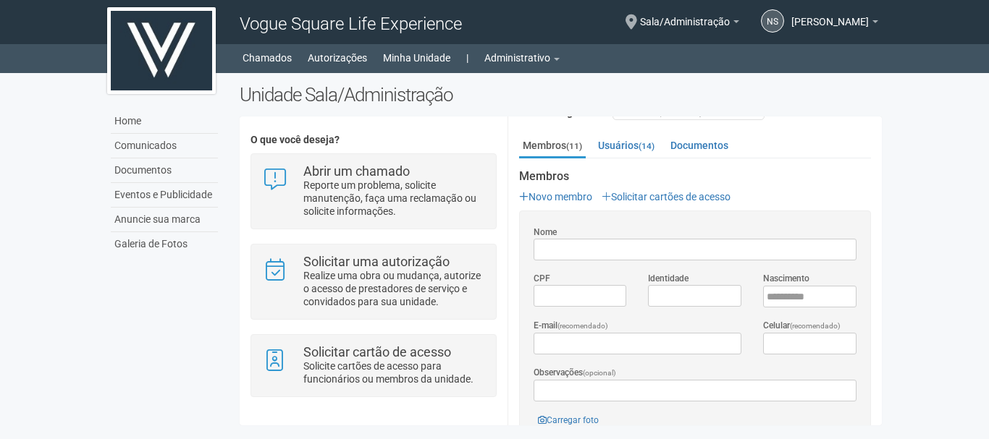
scroll to position [0, 0]
click at [690, 392] on div "Observações (opcional)" at bounding box center [694, 383] width 323 height 36
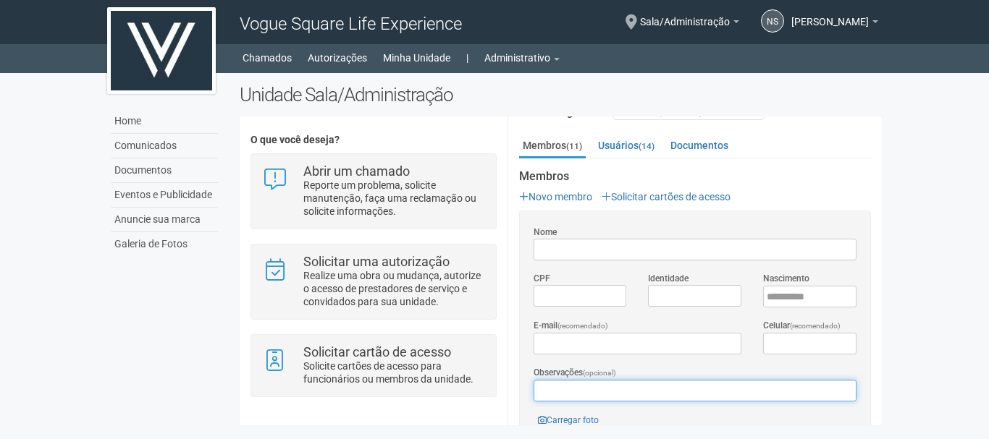
click at [691, 393] on input "Observações (opcional)" at bounding box center [694, 391] width 323 height 22
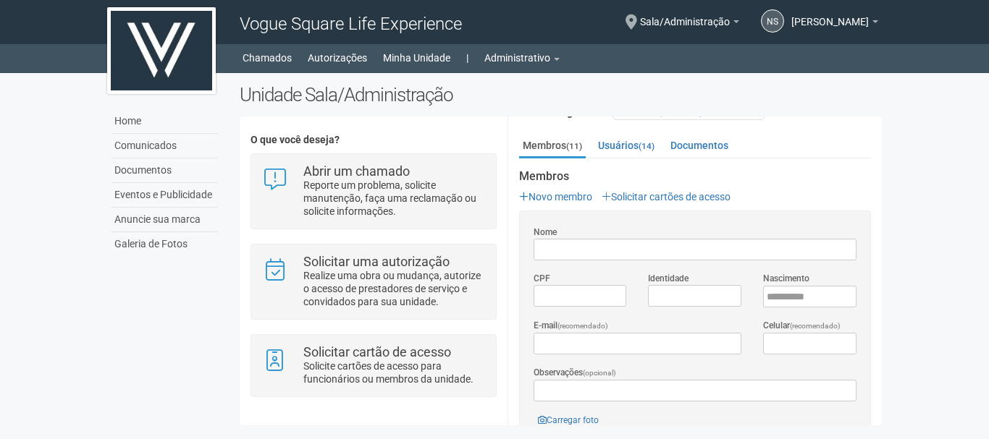
click at [529, 75] on div "Home Comunicados Documentos Eventos e Publicidade Anuncie sua marca Galeria de …" at bounding box center [494, 253] width 796 height 360
